Goal: Use online tool/utility: Utilize a website feature to perform a specific function

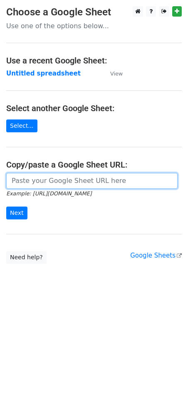
click at [33, 187] on input "url" at bounding box center [91, 181] width 171 height 16
paste input "[URL][DOMAIN_NAME]"
type input "[URL][DOMAIN_NAME]"
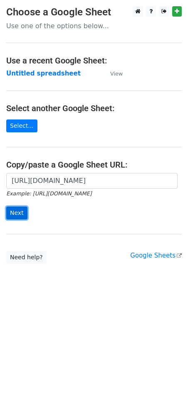
click at [13, 208] on input "Next" at bounding box center [16, 213] width 21 height 13
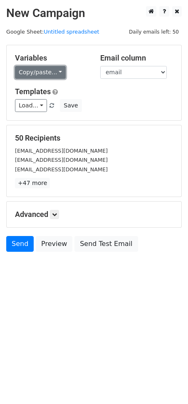
click at [49, 72] on link "Copy/paste..." at bounding box center [40, 72] width 51 height 13
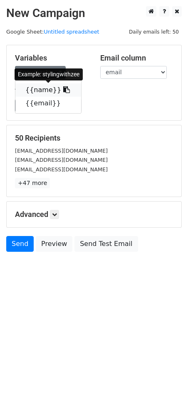
click at [63, 88] on icon at bounding box center [66, 89] width 7 height 7
